Goal: Use online tool/utility: Use online tool/utility

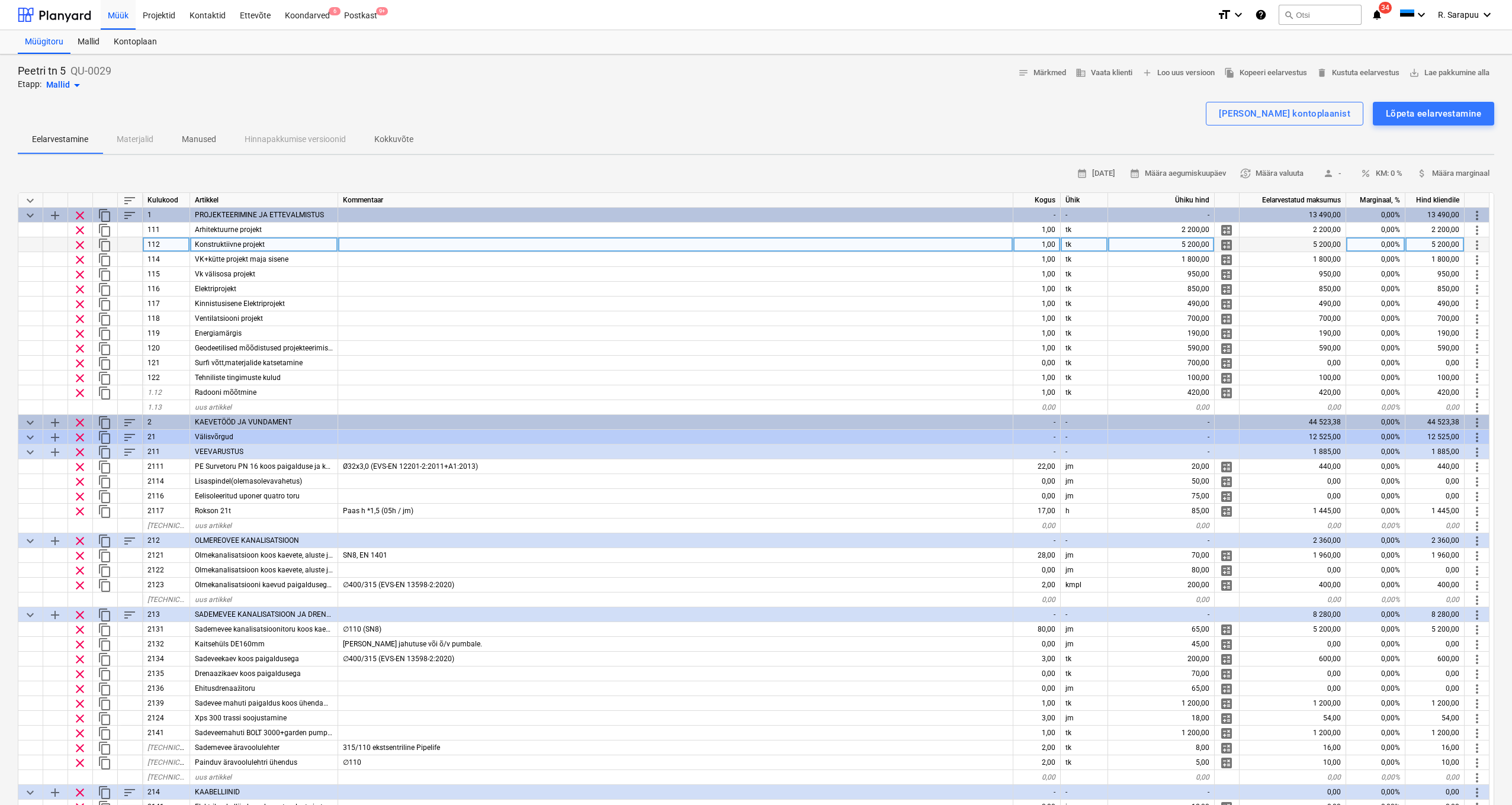
click at [1186, 240] on div "5 200,00" at bounding box center [1161, 244] width 107 height 15
type input "2900"
type textarea "x"
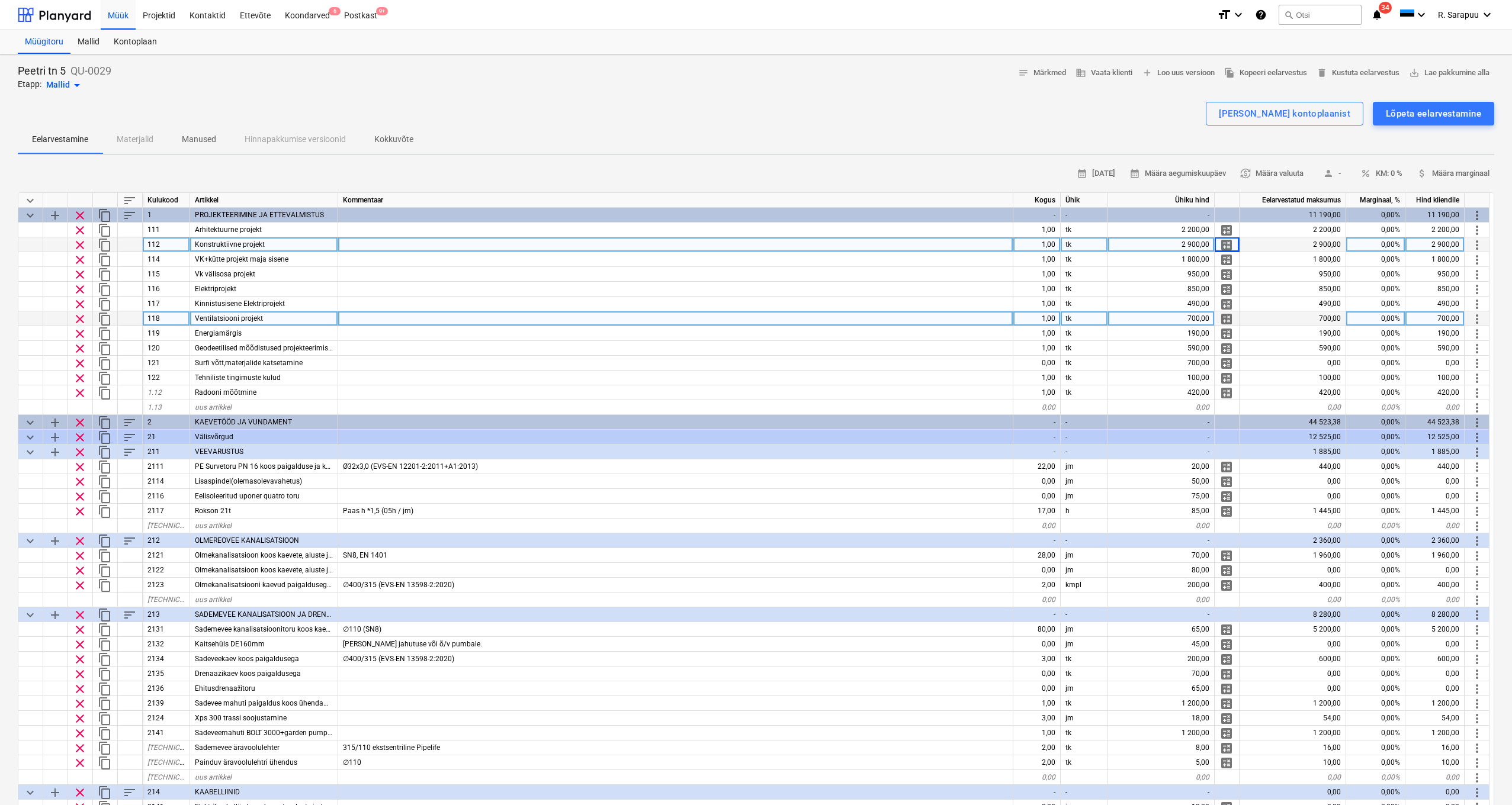
click at [1192, 319] on div "700,00" at bounding box center [1161, 318] width 107 height 15
drag, startPoint x: 1201, startPoint y: 316, endPoint x: 1216, endPoint y: 319, distance: 15.6
click at [1201, 316] on input "700" at bounding box center [1161, 318] width 106 height 14
type input "800"
type textarea "x"
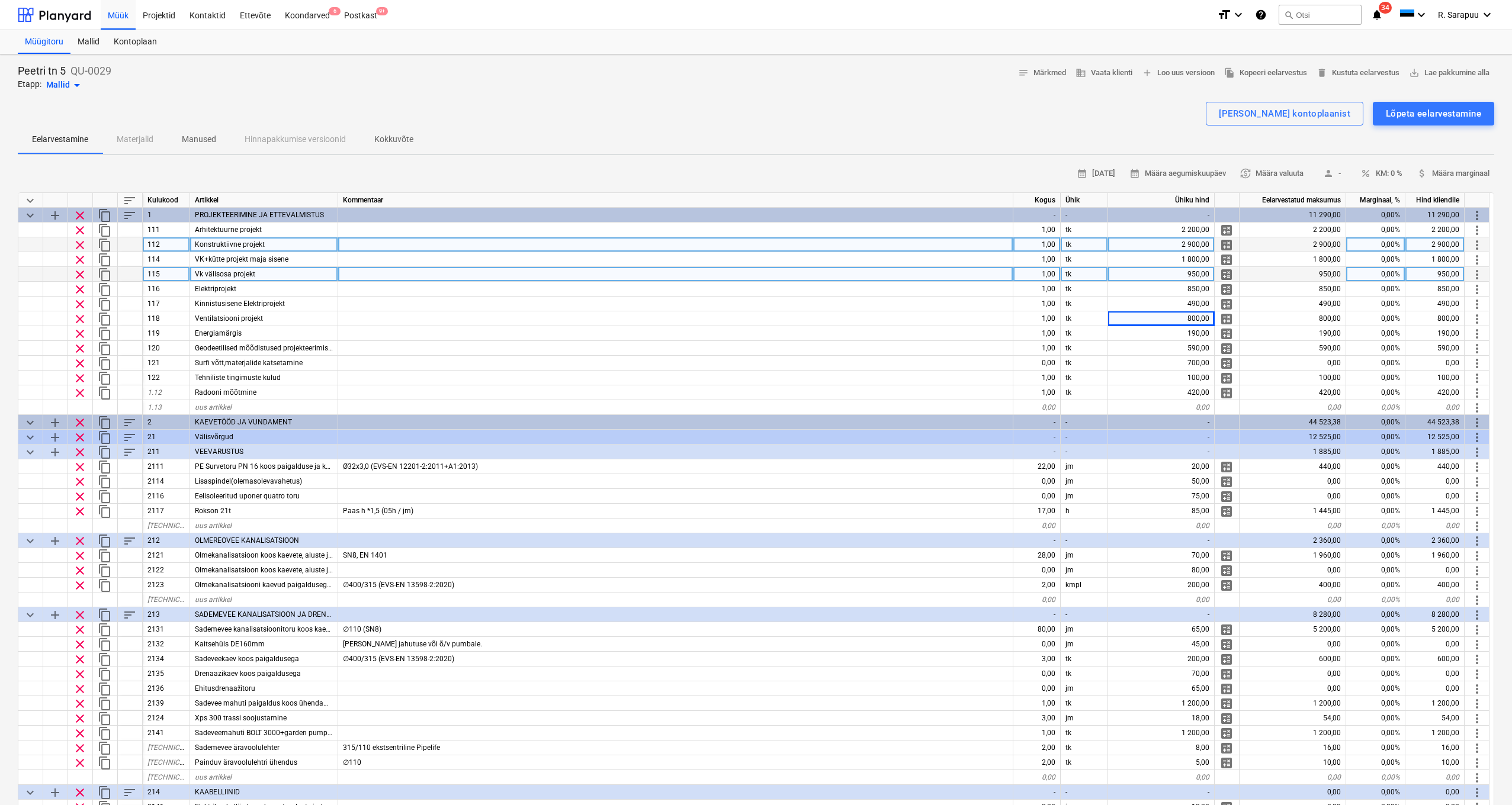
click at [1184, 272] on div "950,00" at bounding box center [1161, 274] width 107 height 15
type input "800"
type textarea "x"
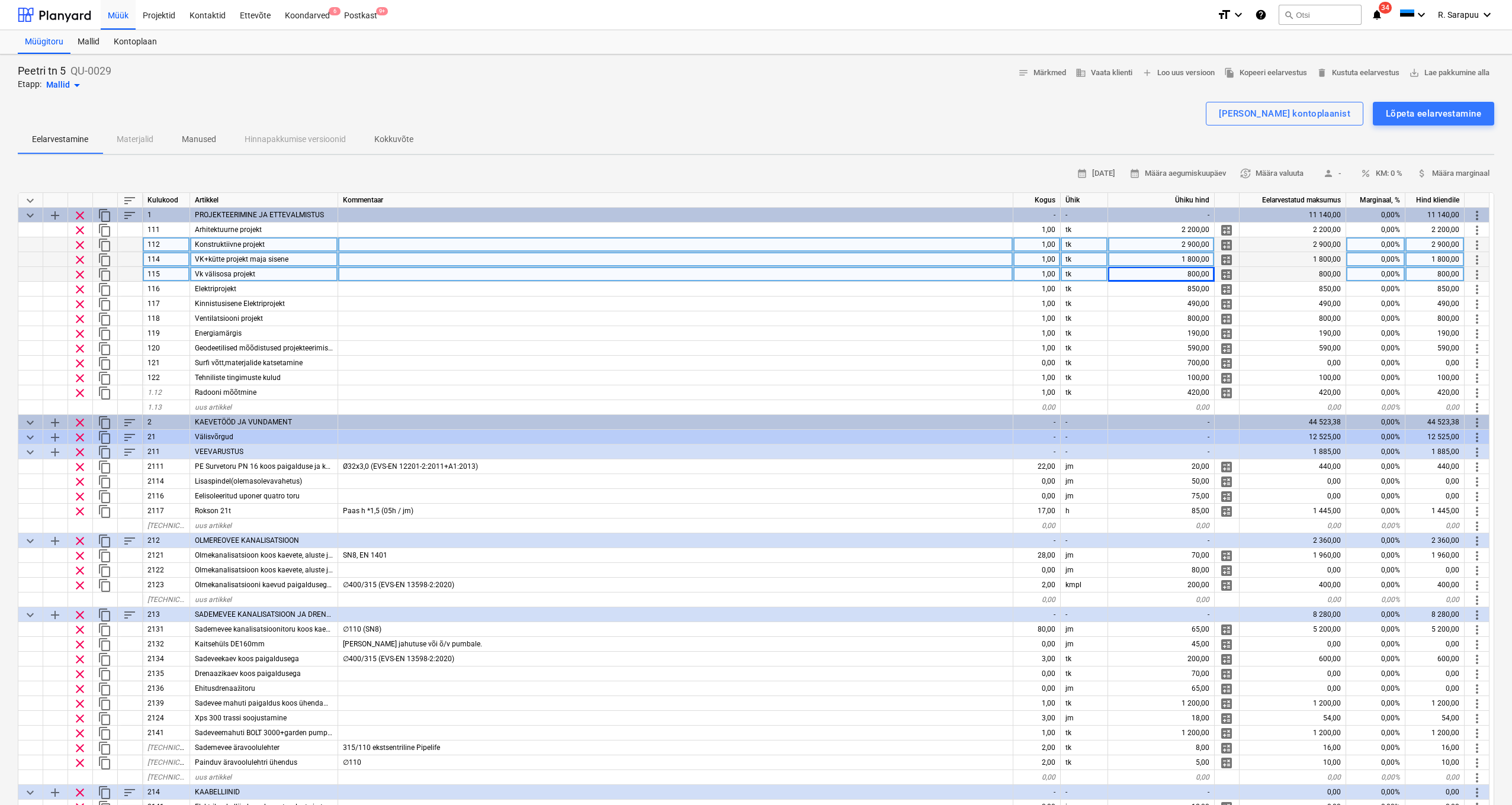
click at [1191, 258] on div "1 800,00" at bounding box center [1161, 259] width 107 height 15
click at [1201, 258] on input "1800" at bounding box center [1161, 259] width 106 height 14
type input "1400"
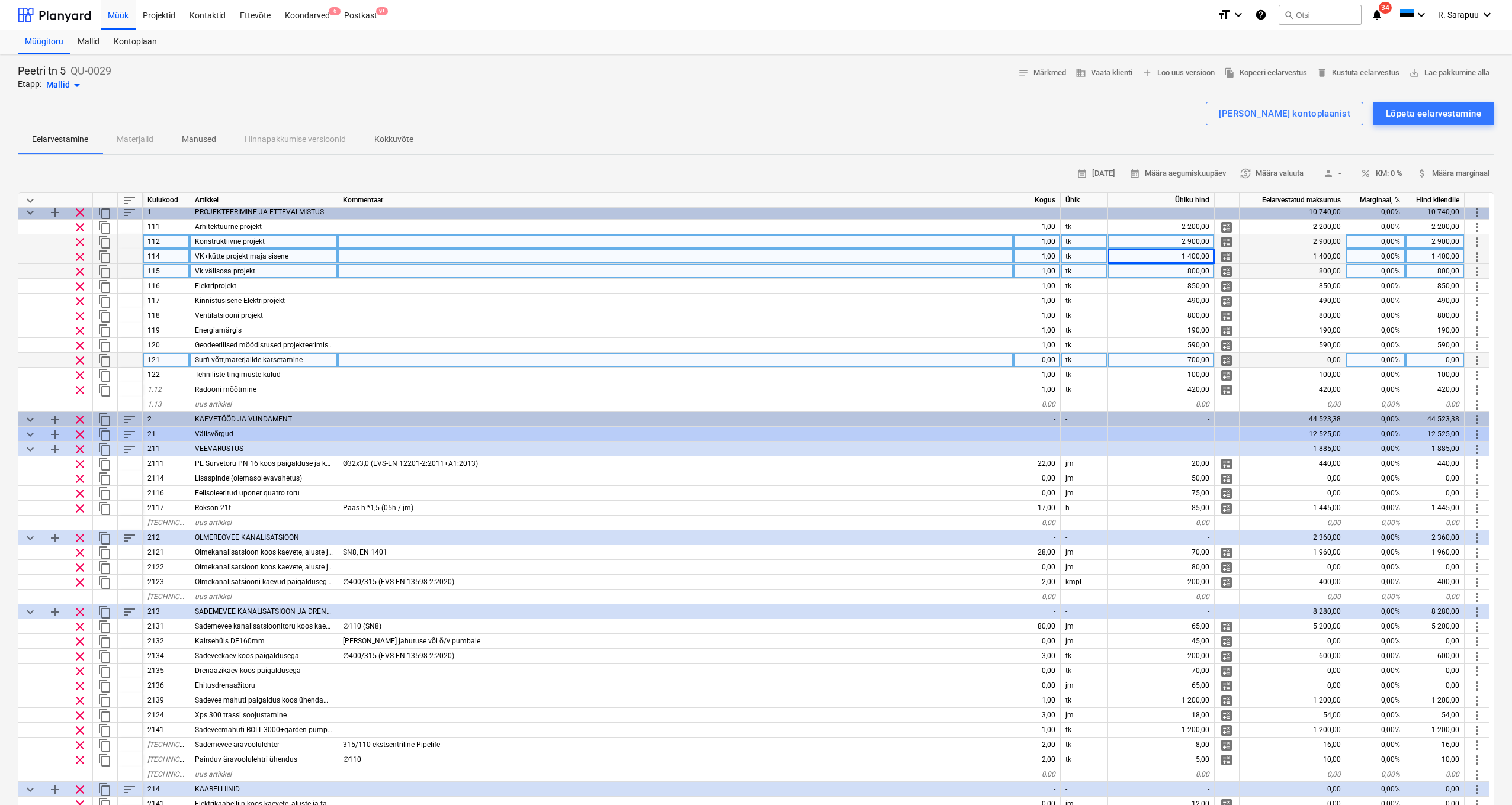
click at [77, 356] on span "clear" at bounding box center [80, 360] width 14 height 14
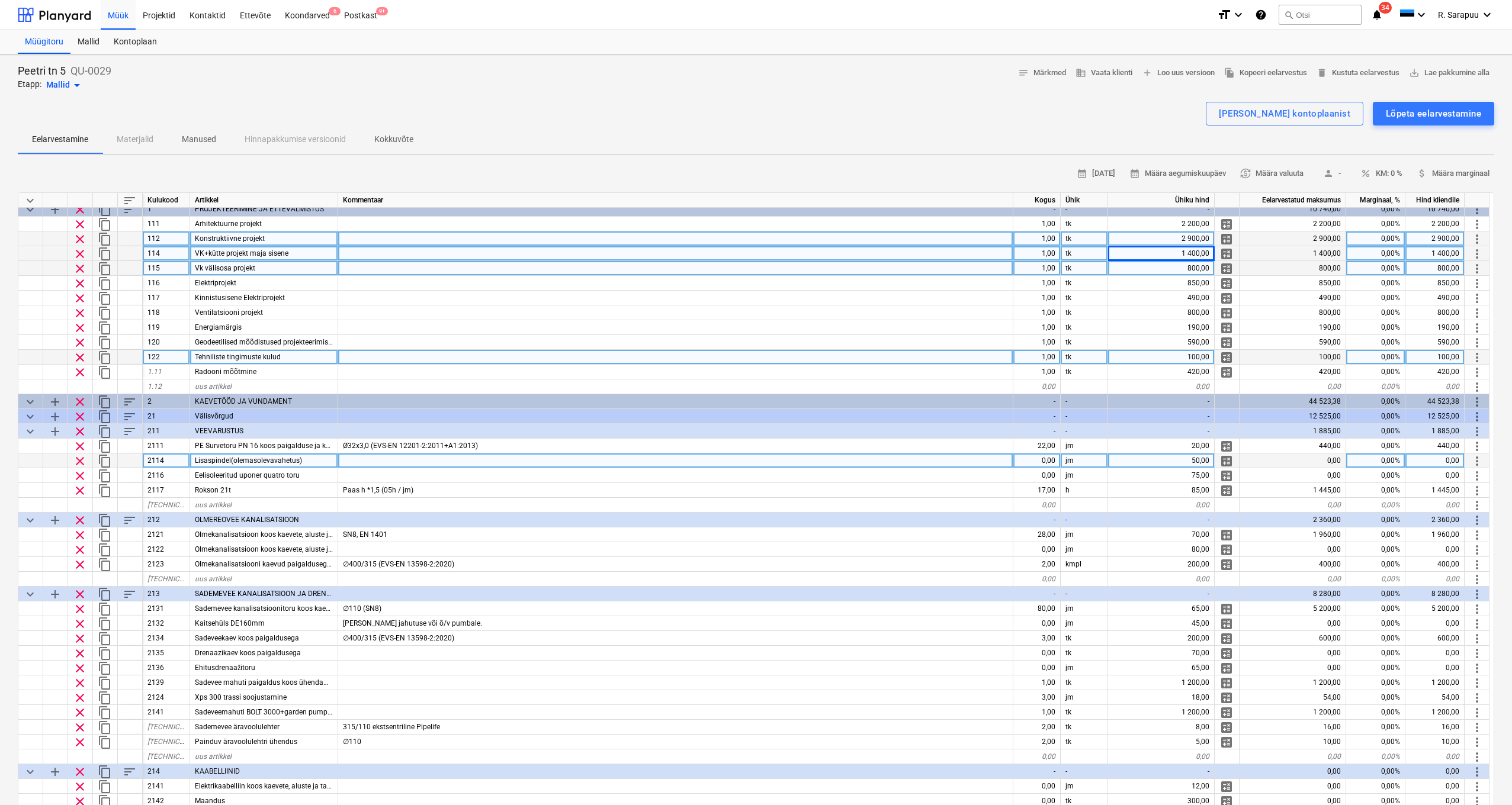
click at [76, 460] on span "clear" at bounding box center [80, 461] width 14 height 14
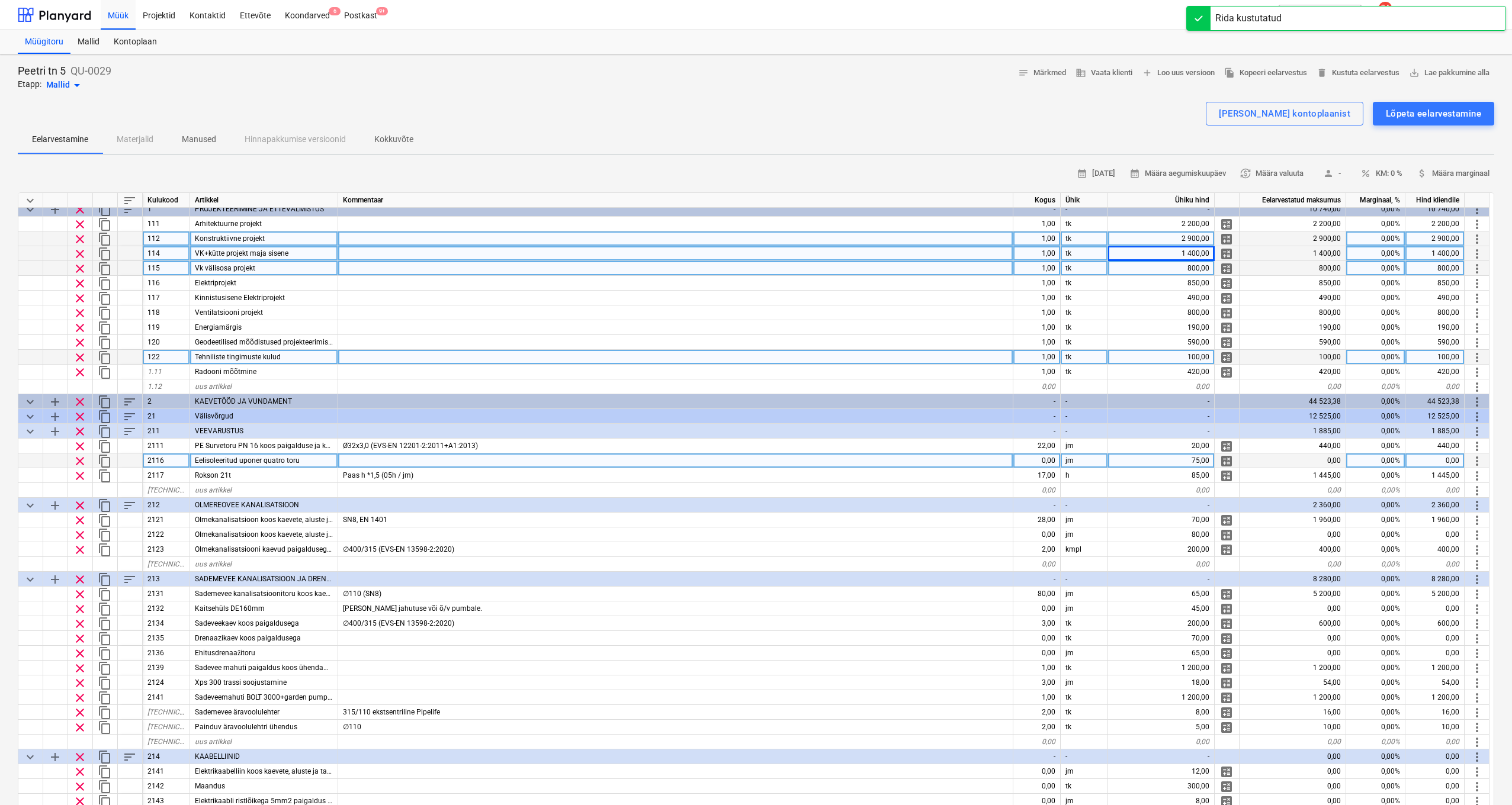
click at [82, 459] on span "clear" at bounding box center [80, 461] width 14 height 14
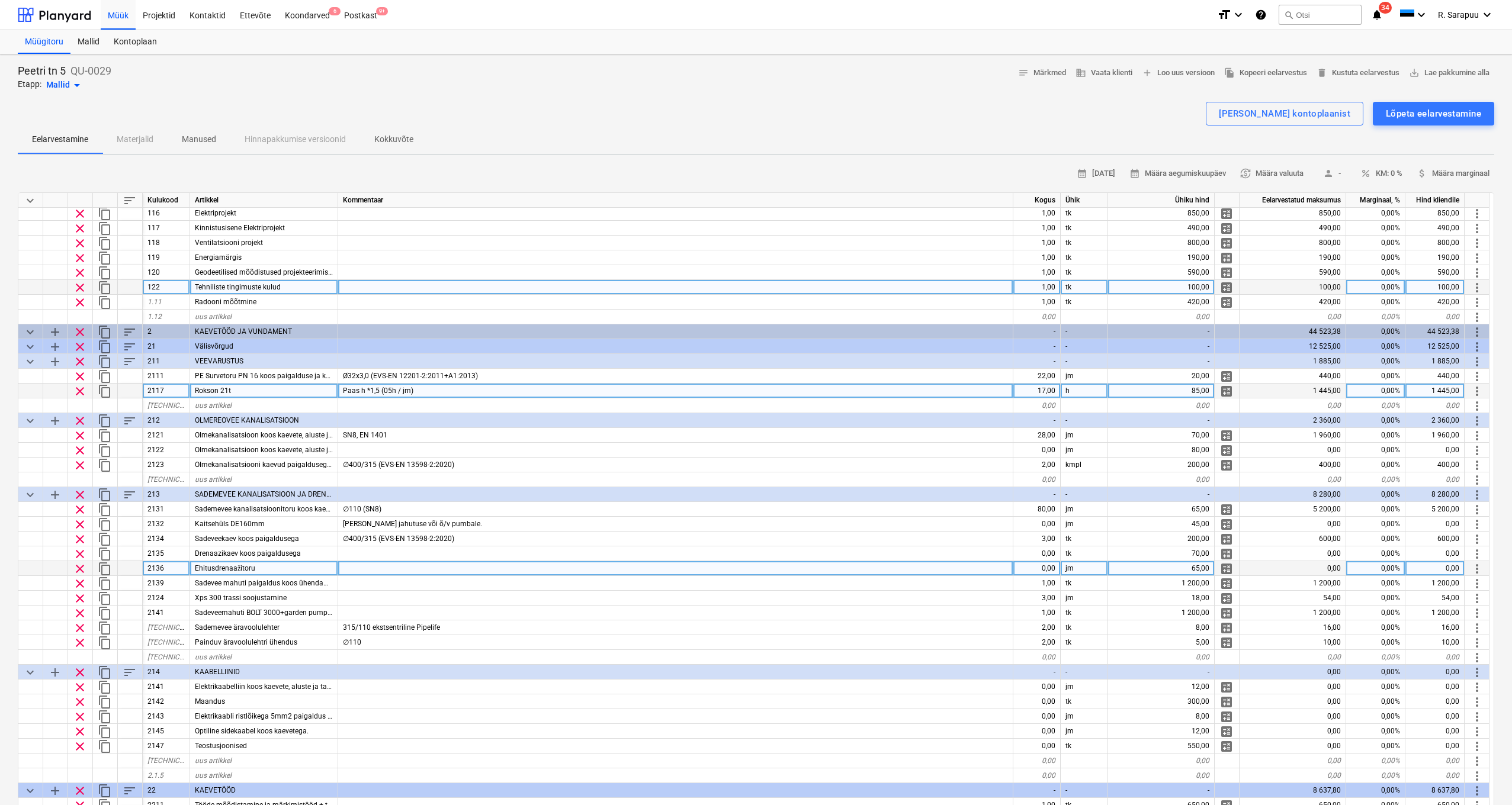
scroll to position [76, 1]
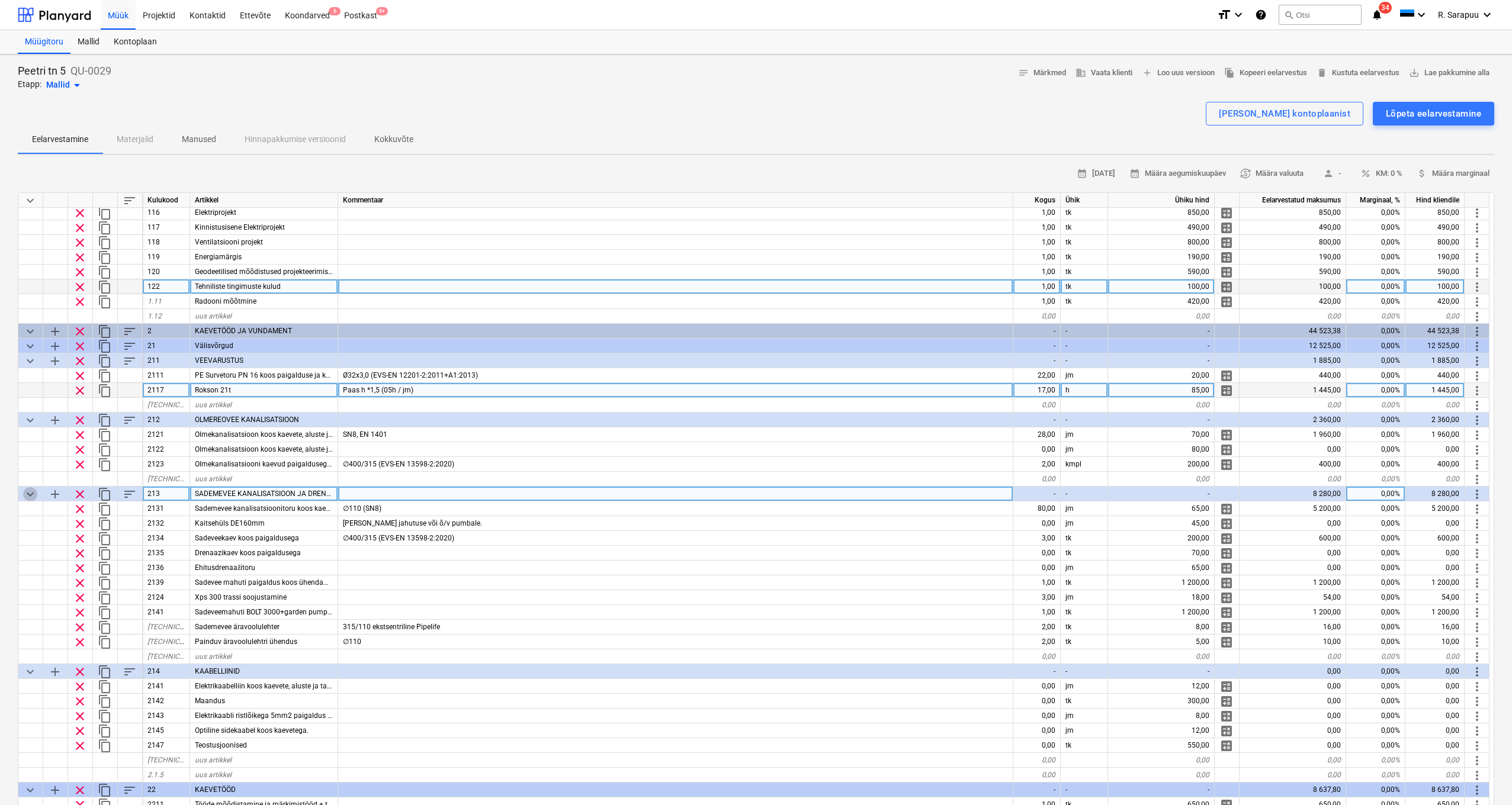
click at [33, 493] on span "keyboard_arrow_down" at bounding box center [30, 494] width 14 height 14
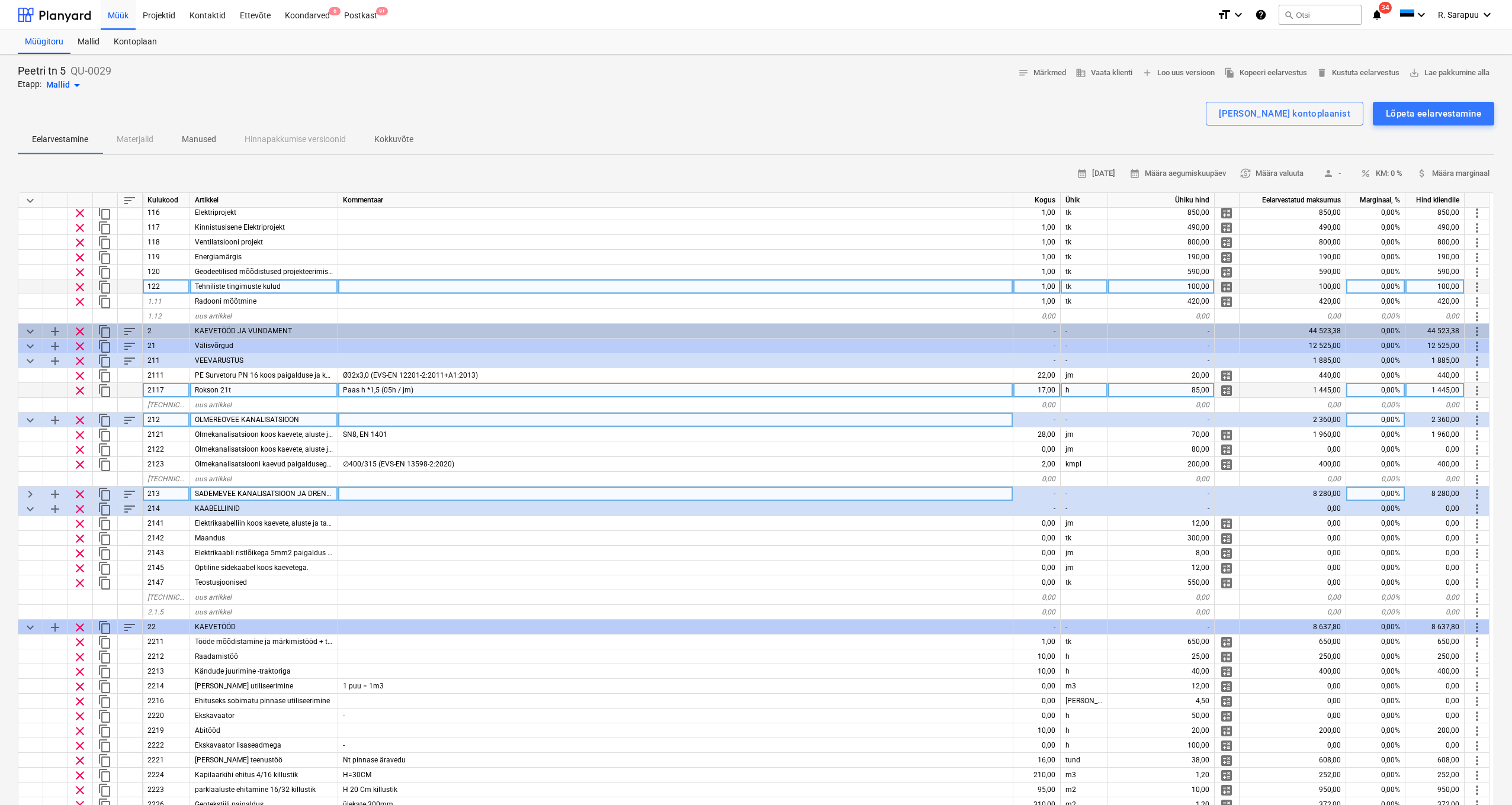
click at [30, 419] on span "keyboard_arrow_down" at bounding box center [30, 420] width 14 height 14
type textarea "x"
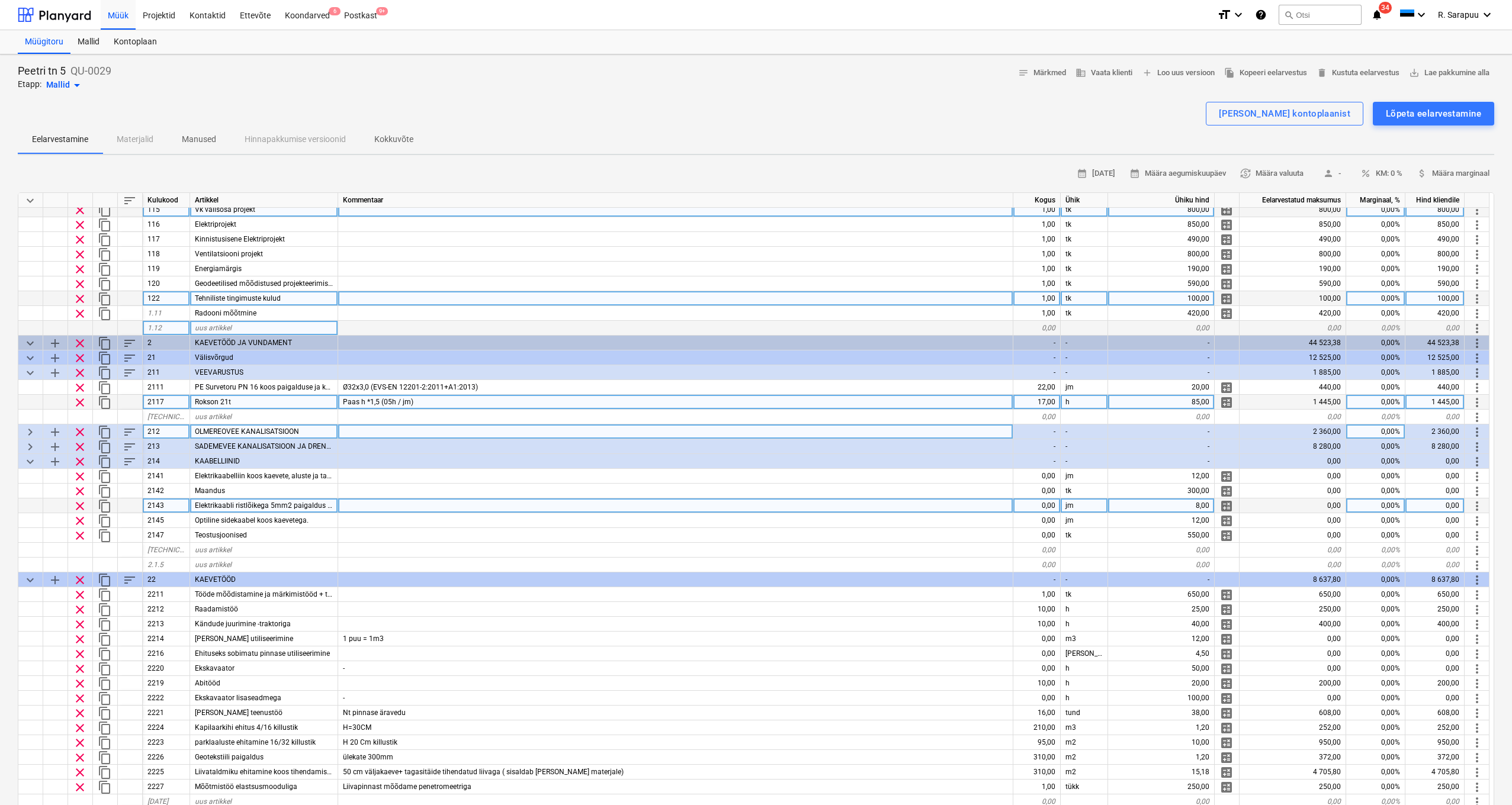
scroll to position [66, 0]
